Goal: Transaction & Acquisition: Purchase product/service

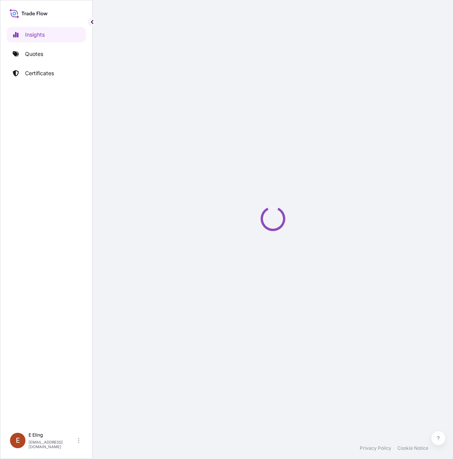
select select "2025"
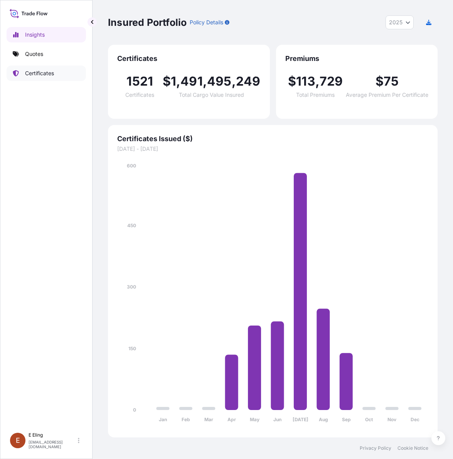
click at [49, 74] on p "Certificates" at bounding box center [39, 73] width 29 height 8
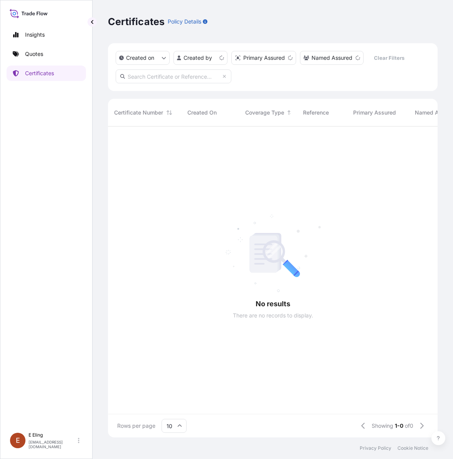
scroll to position [8, 8]
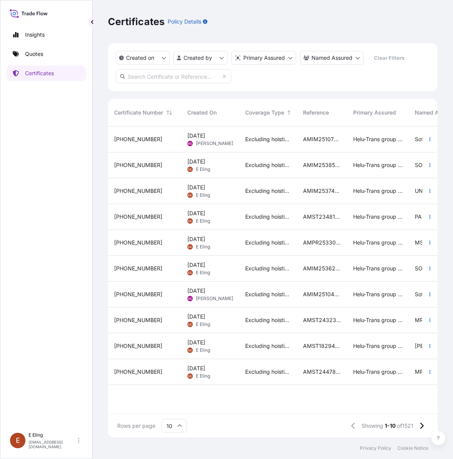
click at [171, 76] on input "text" at bounding box center [174, 76] width 116 height 14
click at [32, 47] on link "Quotes" at bounding box center [46, 53] width 79 height 15
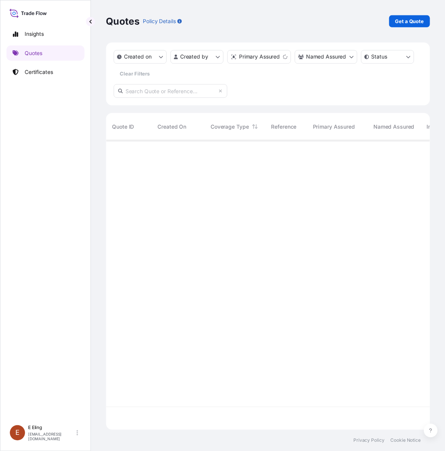
scroll to position [291, 322]
click at [403, 21] on p "Get a Quote" at bounding box center [416, 22] width 29 height 8
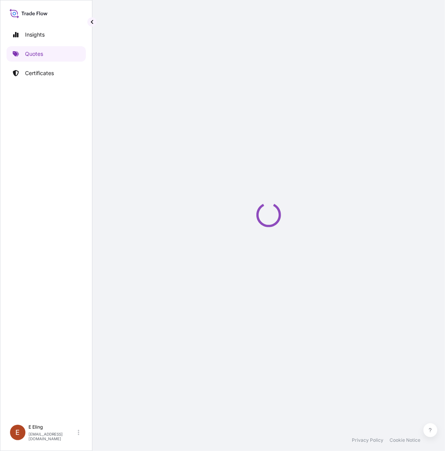
scroll to position [12, 0]
select select "AIR"
select select "27"
select select "Transit"
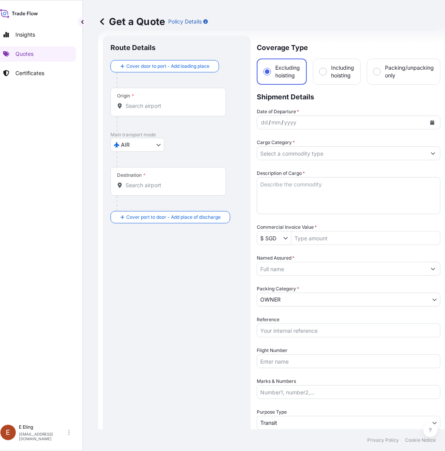
click at [160, 105] on input "Origin *" at bounding box center [171, 106] width 91 height 8
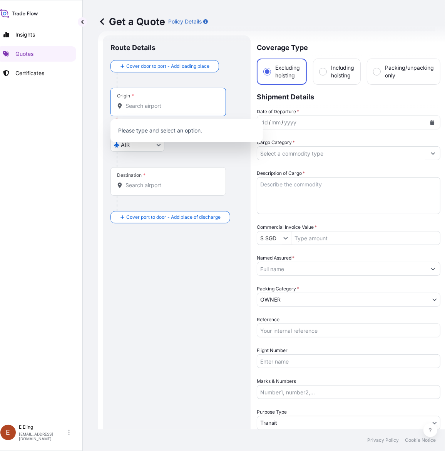
click at [138, 105] on input "Origin * Please select an origin" at bounding box center [171, 106] width 91 height 8
click at [279, 332] on input "Reference" at bounding box center [349, 331] width 184 height 14
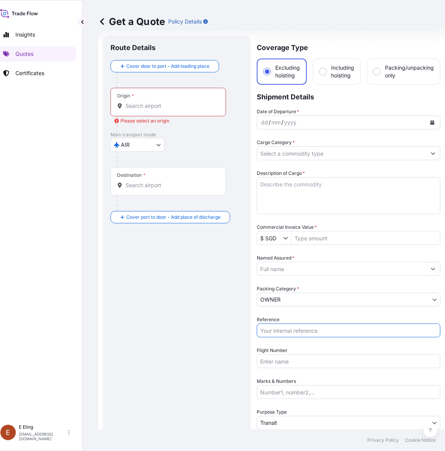
paste input "AMIT253604HZH"
type input "AMIT253604HZH"
click at [329, 272] on input "Named Assured *" at bounding box center [341, 269] width 169 height 14
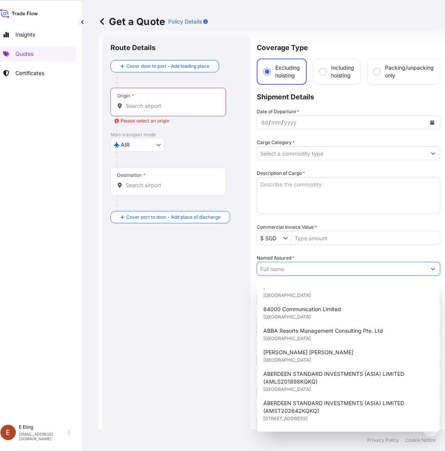
paste input "DATO' [PERSON_NAME] (AMIT253604HZHZ)"
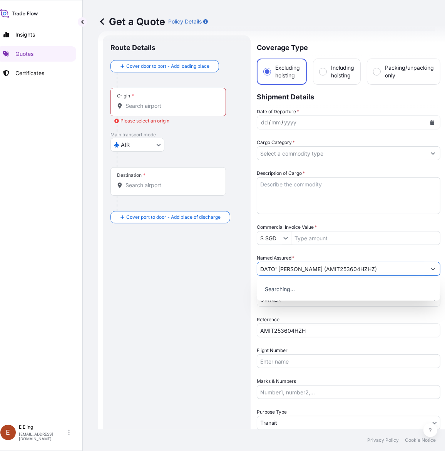
type input "DATO' [PERSON_NAME] (AMIT253604HZHZ)"
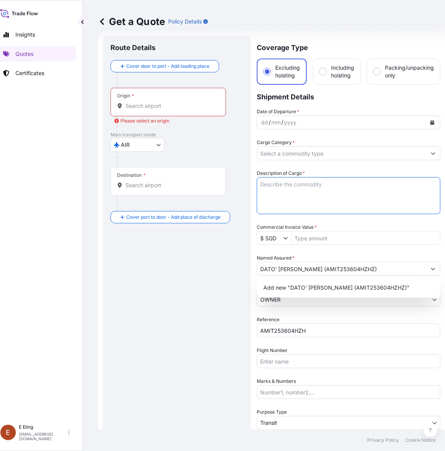
click at [300, 189] on textarea "Description of Cargo *" at bounding box center [349, 195] width 184 height 37
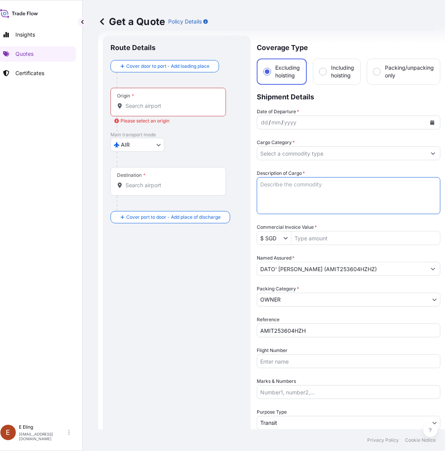
click at [298, 150] on input "Cargo Category *" at bounding box center [341, 153] width 169 height 14
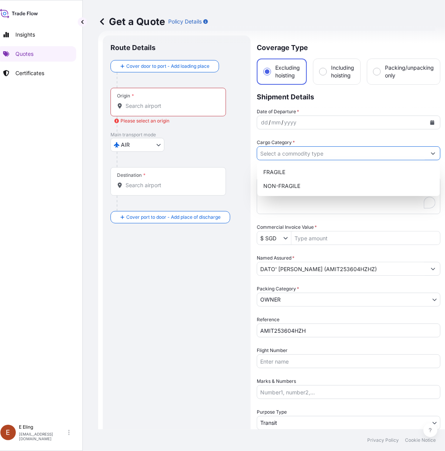
click at [180, 105] on input "Origin * Please select an origin" at bounding box center [171, 106] width 91 height 8
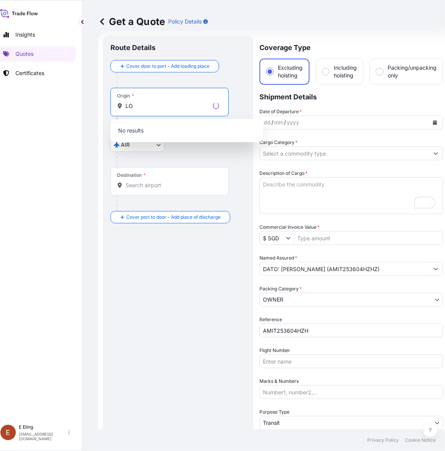
type input "L"
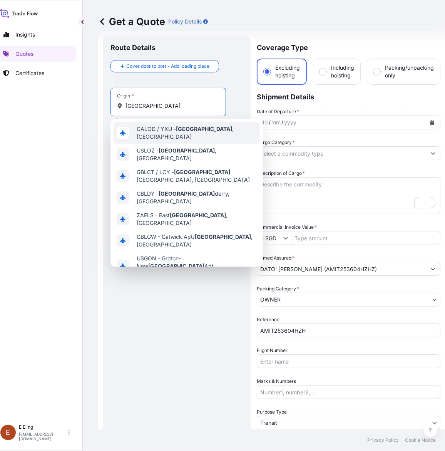
type input "[GEOGRAPHIC_DATA]"
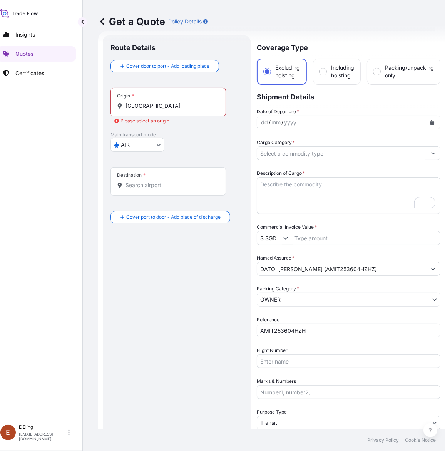
click at [177, 110] on div "Origin * [GEOGRAPHIC_DATA]" at bounding box center [169, 102] width 116 height 29
click at [177, 110] on input "[GEOGRAPHIC_DATA]" at bounding box center [171, 106] width 91 height 8
drag, startPoint x: 178, startPoint y: 110, endPoint x: 89, endPoint y: 110, distance: 88.6
click at [89, 110] on div "Get a Quote Policy Details Route Details Cover door to port - Add loading place…" at bounding box center [272, 215] width 378 height 430
click at [149, 112] on div "Origin * [GEOGRAPHIC_DATA]" at bounding box center [169, 102] width 116 height 29
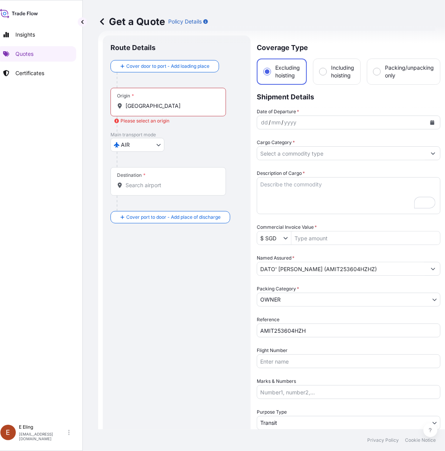
click at [149, 110] on input "[GEOGRAPHIC_DATA]" at bounding box center [171, 106] width 91 height 8
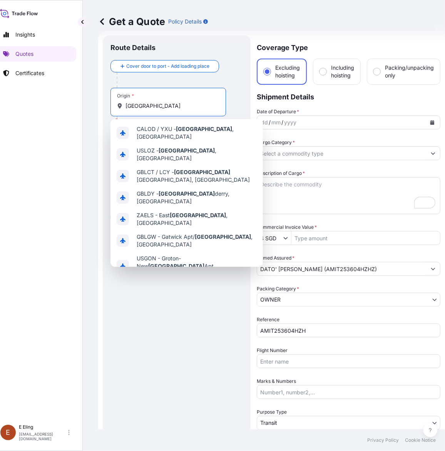
drag, startPoint x: 151, startPoint y: 108, endPoint x: 68, endPoint y: 107, distance: 82.9
click at [68, 107] on div "Insights Quotes Certificates [PERSON_NAME] [EMAIL_ADDRESS][DOMAIN_NAME] Get a Q…" at bounding box center [212, 225] width 445 height 451
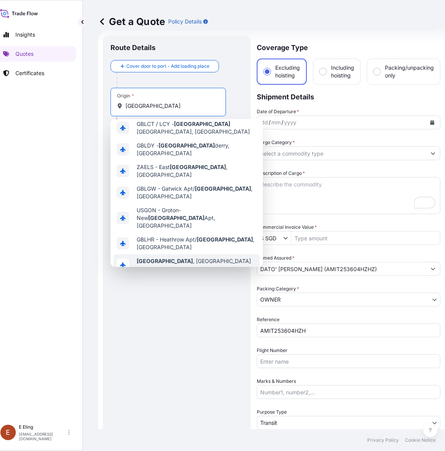
click at [178, 265] on span "Any airport in this location" at bounding box center [194, 269] width 114 height 8
type input "[GEOGRAPHIC_DATA], [GEOGRAPHIC_DATA]"
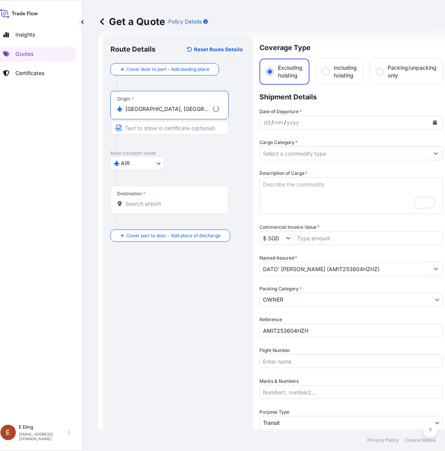
click at [141, 203] on input "Destination *" at bounding box center [173, 204] width 94 height 8
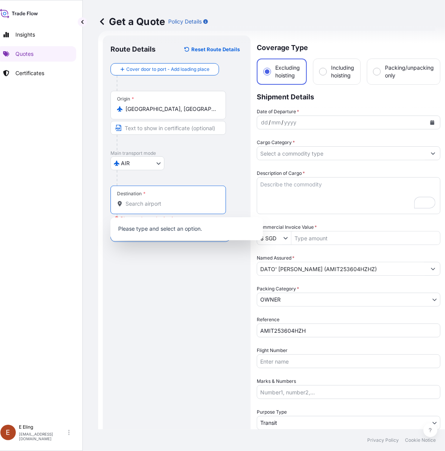
click at [152, 206] on input "Destination * Please select a destination" at bounding box center [171, 204] width 91 height 8
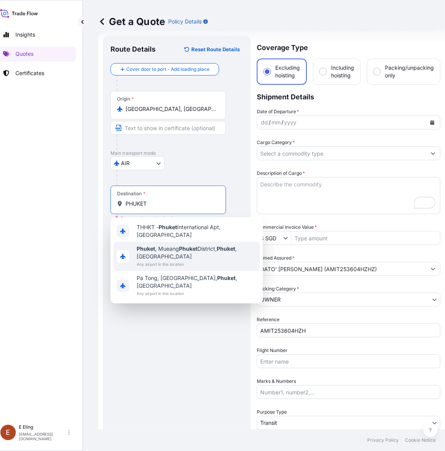
click at [174, 255] on span "[GEOGRAPHIC_DATA] , [GEOGRAPHIC_DATA], [GEOGRAPHIC_DATA] , [GEOGRAPHIC_DATA]" at bounding box center [197, 252] width 120 height 15
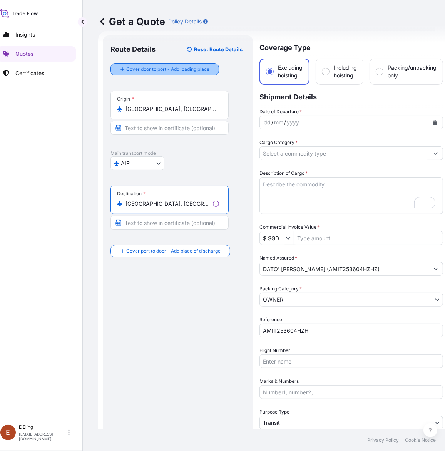
type input "[GEOGRAPHIC_DATA], [GEOGRAPHIC_DATA], [GEOGRAPHIC_DATA], [GEOGRAPHIC_DATA]"
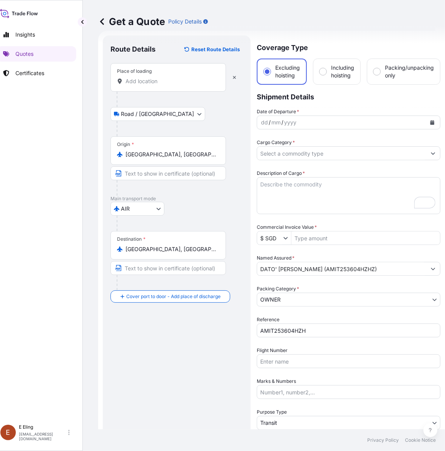
click at [148, 87] on div "Place of loading" at bounding box center [169, 77] width 116 height 29
click at [148, 85] on input "Place of loading" at bounding box center [171, 81] width 91 height 8
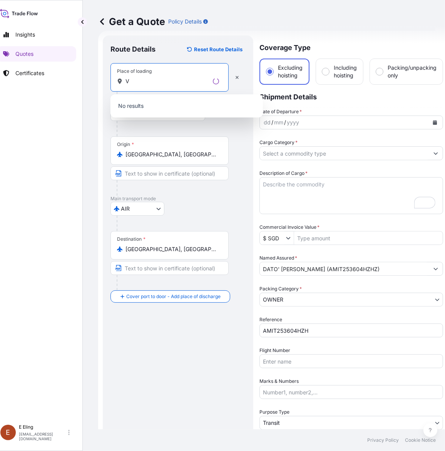
drag, startPoint x: 143, startPoint y: 81, endPoint x: 116, endPoint y: 78, distance: 27.5
click at [116, 78] on div "Place of loading V" at bounding box center [170, 77] width 118 height 29
paste input "[STREET_ADDRESS][PERSON_NAME][PERSON_NAME]"
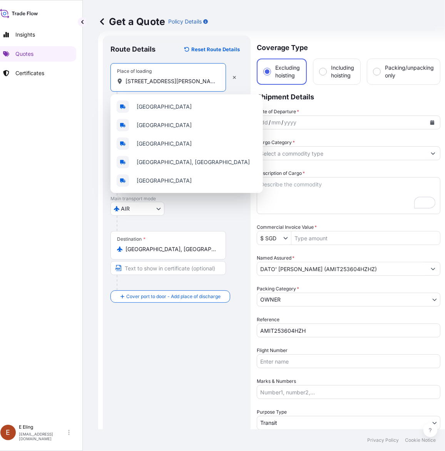
scroll to position [0, 61]
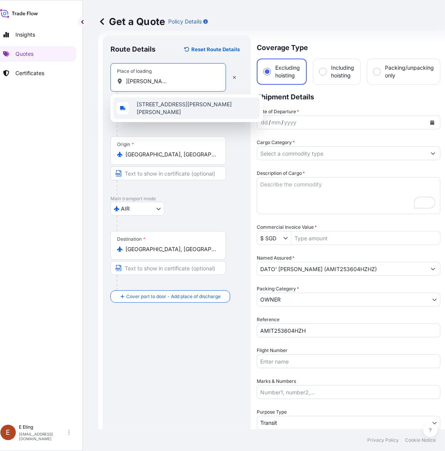
click at [189, 107] on span "[STREET_ADDRESS][PERSON_NAME][PERSON_NAME]" at bounding box center [197, 108] width 120 height 15
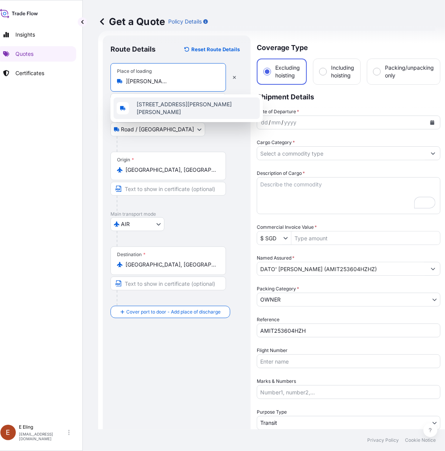
scroll to position [0, 56]
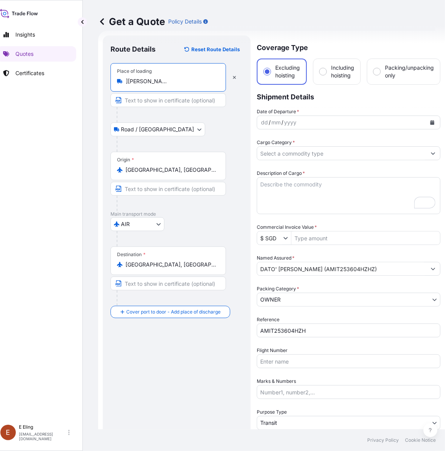
type input "[STREET_ADDRESS][PERSON_NAME][PERSON_NAME]"
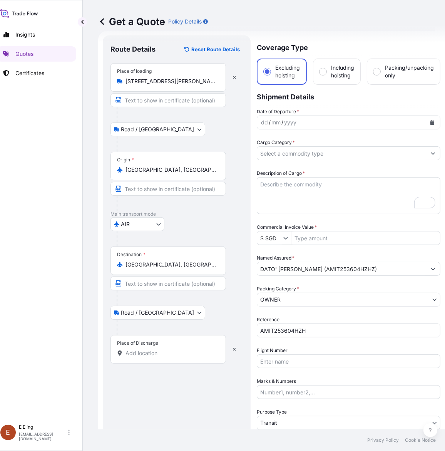
click at [140, 355] on input "Place of Discharge" at bounding box center [171, 354] width 91 height 8
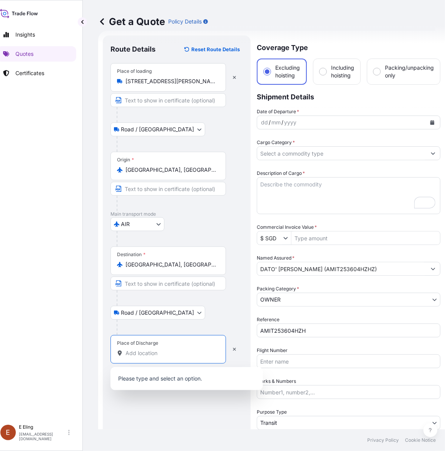
paste input "[STREET_ADDRESS]"
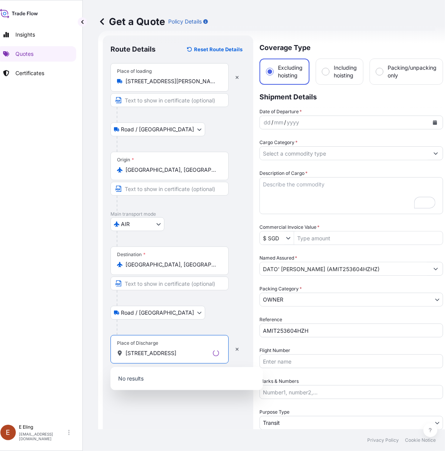
scroll to position [0, 49]
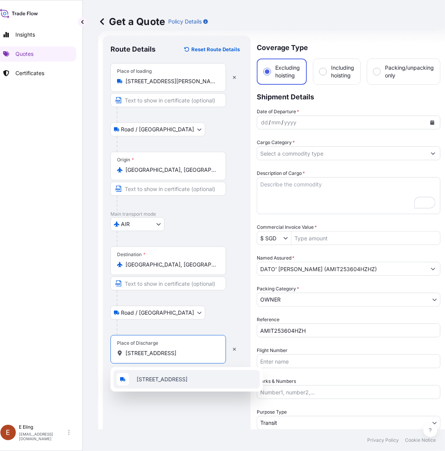
click at [188, 382] on span "[STREET_ADDRESS]" at bounding box center [162, 380] width 51 height 8
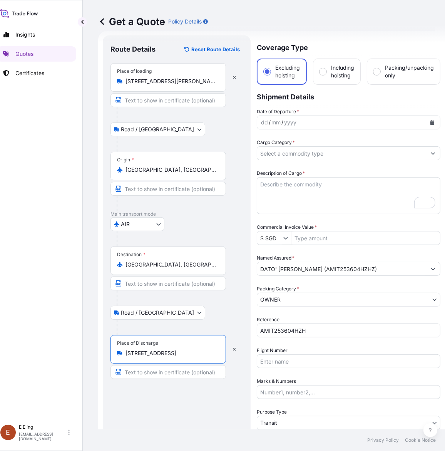
type input "[STREET_ADDRESS]"
click at [432, 120] on icon "Calendar" at bounding box center [433, 122] width 4 height 5
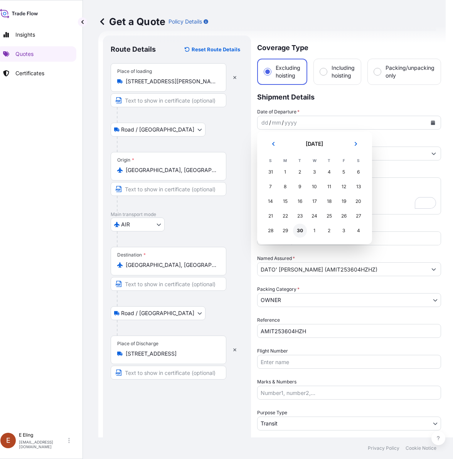
click at [301, 231] on div "30" at bounding box center [300, 231] width 14 height 14
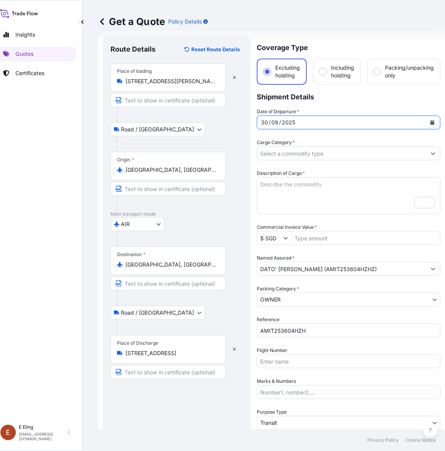
click at [279, 155] on input "Cargo Category *" at bounding box center [341, 153] width 169 height 14
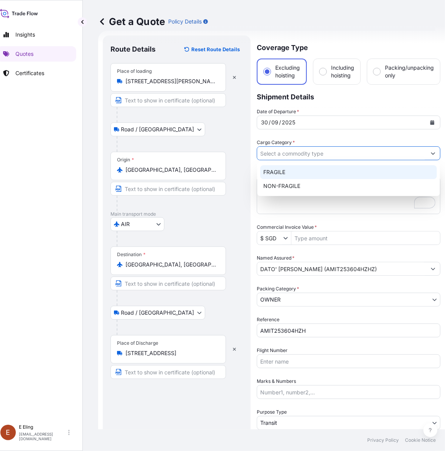
click at [285, 175] on div "FRAGILE" at bounding box center [349, 172] width 177 height 14
type input "FRAGILE"
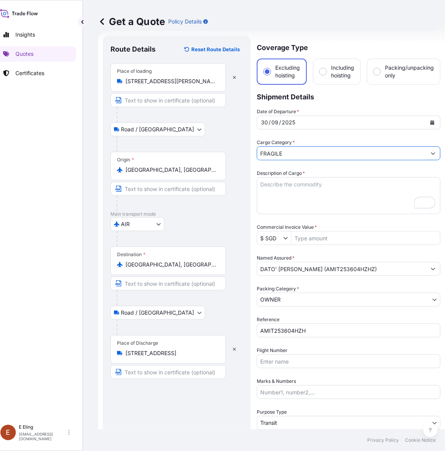
click at [276, 180] on textarea "Description of Cargo *" at bounding box center [349, 195] width 184 height 37
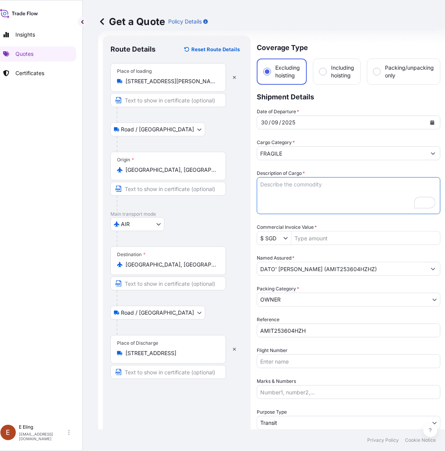
click at [288, 187] on textarea "Description of Cargo *" at bounding box center [349, 195] width 184 height 37
type textarea "t"
paste textarea "Football Table"
type textarea "Transit via Air Item: Football Table"
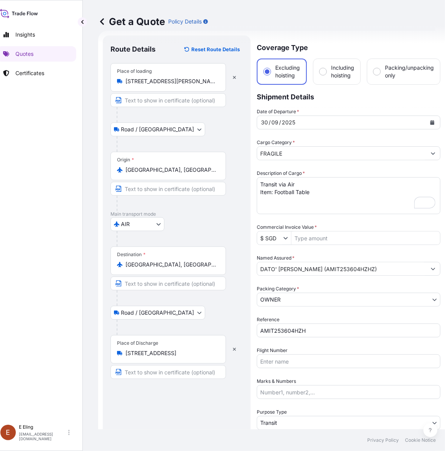
click at [328, 199] on textarea "Transit via Air Item: Football Table" at bounding box center [349, 195] width 184 height 37
click at [333, 236] on input "Commercial Invoice Value *" at bounding box center [366, 238] width 149 height 14
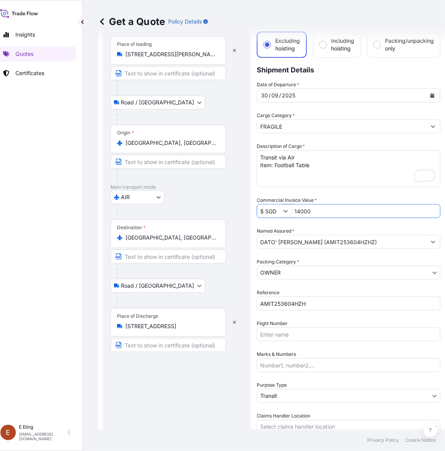
scroll to position [61, 0]
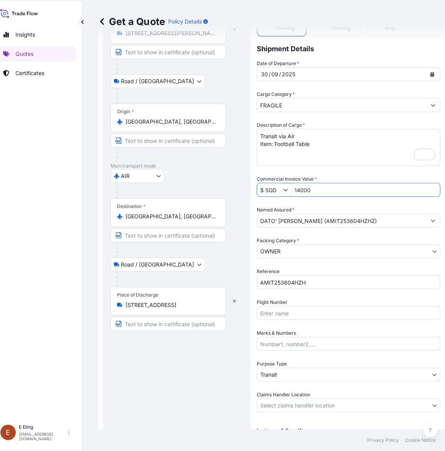
type input "14,000"
click at [294, 409] on body "Insights Quotes Certificates [PERSON_NAME] [EMAIL_ADDRESS][DOMAIN_NAME] Get a Q…" at bounding box center [212, 225] width 445 height 451
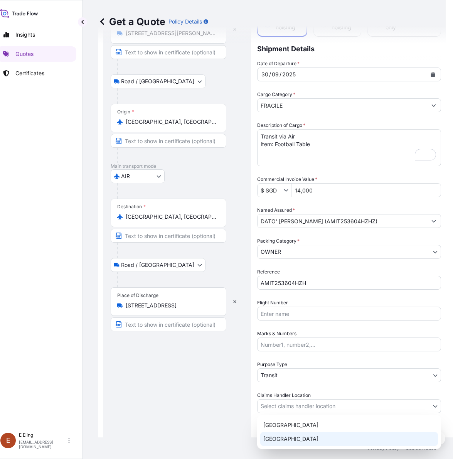
click at [284, 436] on div "[GEOGRAPHIC_DATA]" at bounding box center [349, 439] width 178 height 14
select select "[GEOGRAPHIC_DATA]"
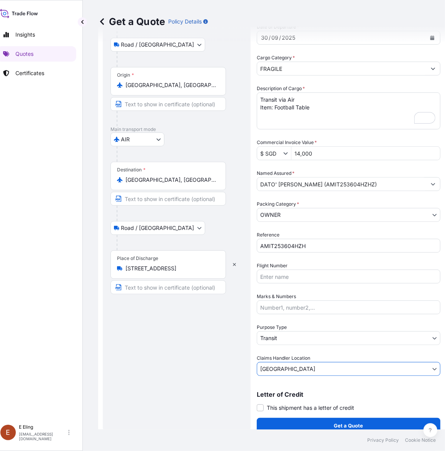
scroll to position [7, 10]
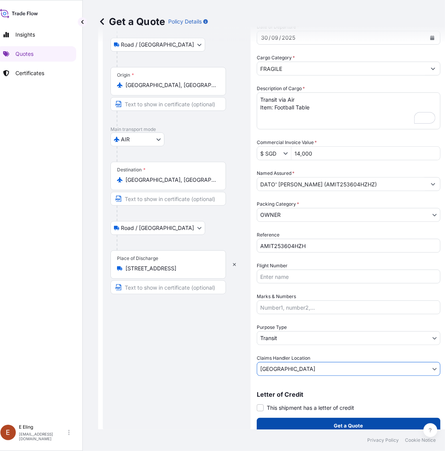
click at [305, 418] on button "Get a Quote" at bounding box center [349, 425] width 184 height 15
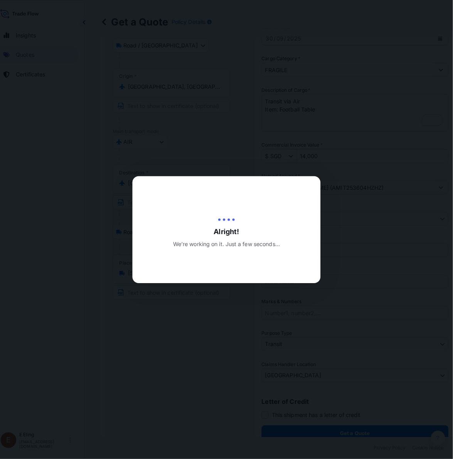
scroll to position [0, 10]
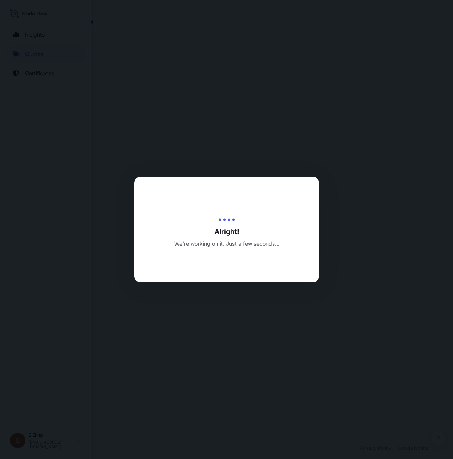
select select "Road / [GEOGRAPHIC_DATA]"
select select "AIR"
select select "Road / [GEOGRAPHIC_DATA]"
select select "Transit"
select select "[GEOGRAPHIC_DATA]"
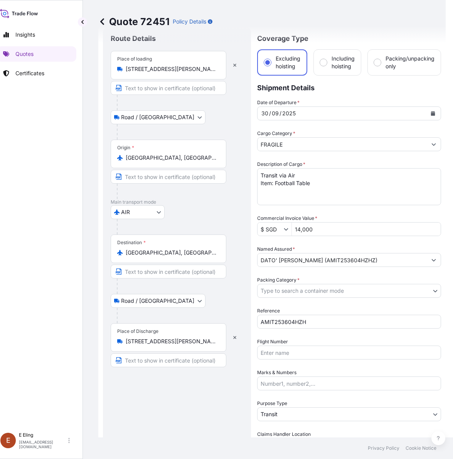
click at [292, 286] on body "Insights Quotes Certificates [PERSON_NAME] [EMAIL_ADDRESS][DOMAIN_NAME] Quote 7…" at bounding box center [216, 229] width 453 height 459
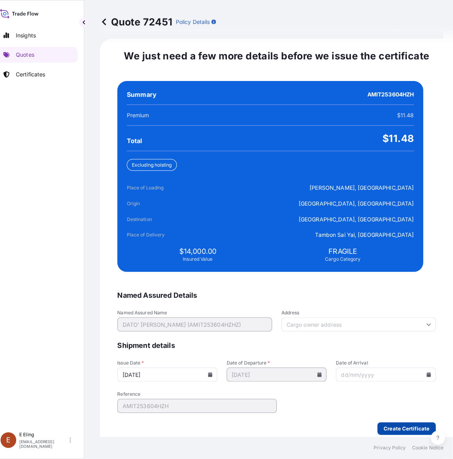
scroll to position [0, 10]
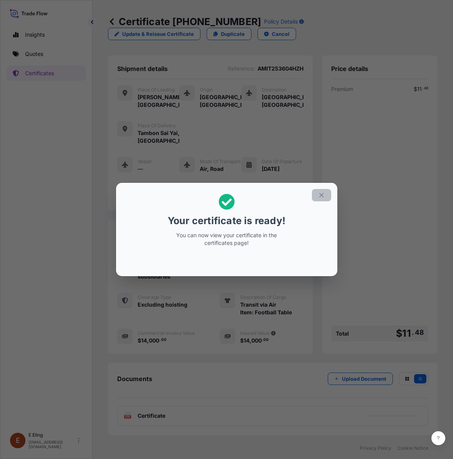
click at [314, 193] on button "button" at bounding box center [321, 195] width 19 height 12
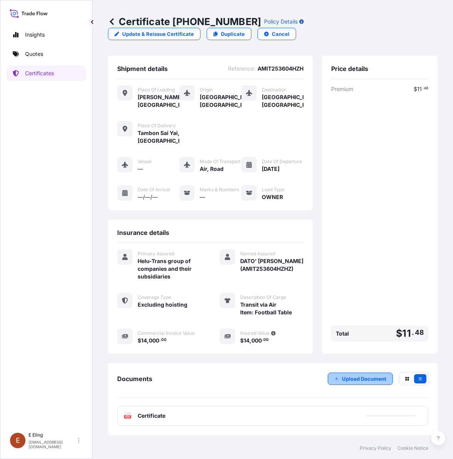
click at [365, 377] on p "Upload Document" at bounding box center [364, 379] width 44 height 8
drag, startPoint x: 235, startPoint y: 274, endPoint x: 294, endPoint y: 290, distance: 60.9
click at [294, 280] on div "Named Assured DATO' [PERSON_NAME] (AMIT253604HZHZ)" at bounding box center [262, 264] width 84 height 31
copy span "DATO' [PERSON_NAME] (AMIT253604HZHZ)"
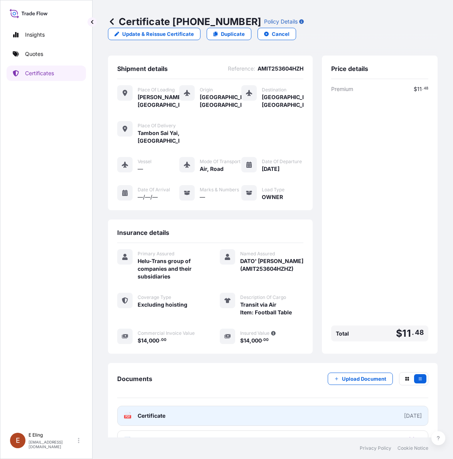
click at [259, 425] on link "PDF Certificate [DATE]" at bounding box center [272, 415] width 311 height 20
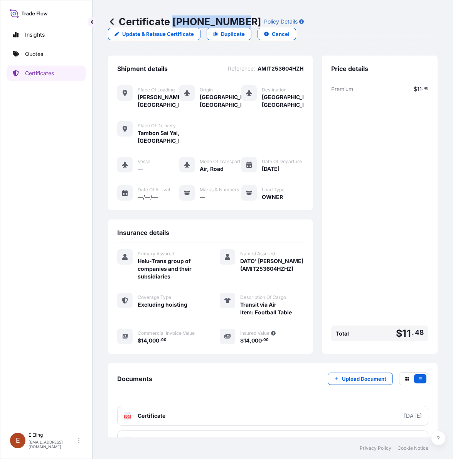
drag, startPoint x: 173, startPoint y: 18, endPoint x: 289, endPoint y: 22, distance: 116.1
click at [239, 18] on p "Certificate [PHONE_NUMBER]" at bounding box center [184, 21] width 153 height 12
copy p "31504-1534-"
click at [343, 262] on div "Premium $ 11 . 48 Total $ 11 . 48" at bounding box center [379, 214] width 97 height 259
click at [150, 145] on span "Tambon Sai Yai, [GEOGRAPHIC_DATA]" at bounding box center [159, 136] width 42 height 15
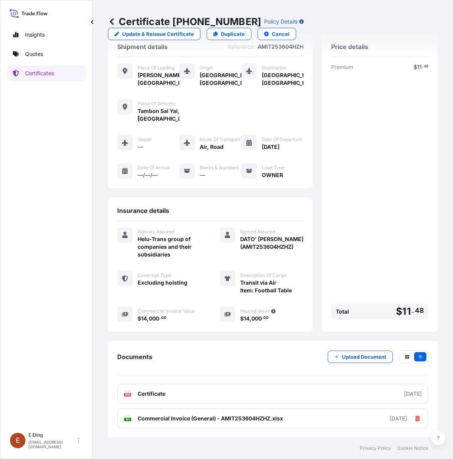
scroll to position [34, 0]
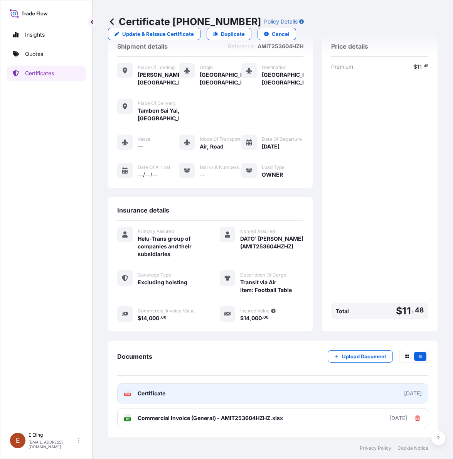
click at [159, 389] on span "Certificate" at bounding box center [152, 393] width 28 height 8
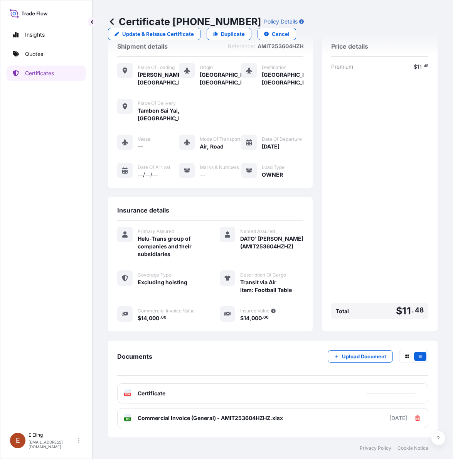
click at [302, 257] on div "Insurance details Primary Assured Helu-Trans group of companies and their subsi…" at bounding box center [210, 264] width 205 height 134
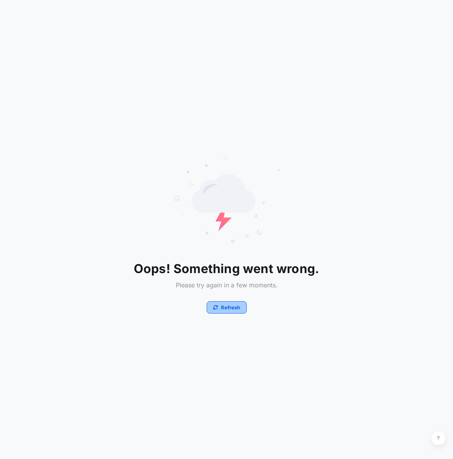
click at [233, 305] on p "Refresh" at bounding box center [230, 307] width 19 height 8
